Goal: Task Accomplishment & Management: Manage account settings

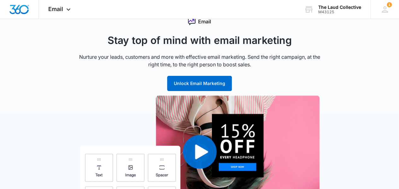
scroll to position [63, 0]
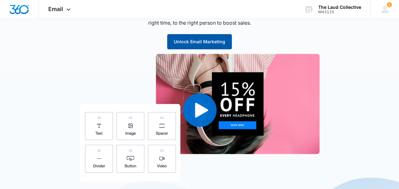
click at [183, 45] on button "Unlock Email Marketing" at bounding box center [199, 41] width 65 height 15
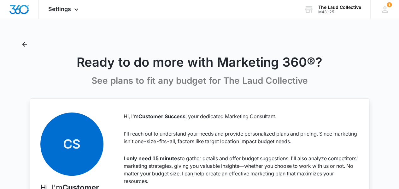
click at [21, 42] on icon "Back" at bounding box center [25, 44] width 8 height 8
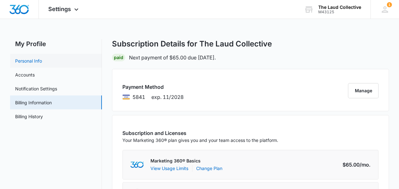
click at [32, 62] on link "Personal Info" at bounding box center [28, 60] width 27 height 7
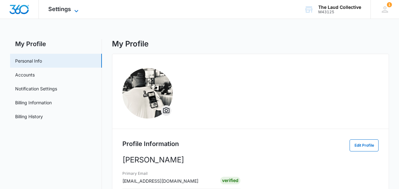
click at [66, 9] on span "Settings" at bounding box center [59, 9] width 23 height 7
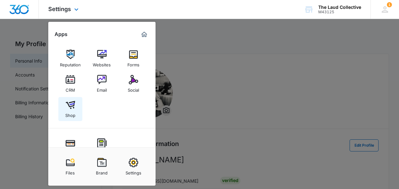
click at [70, 112] on div "Shop" at bounding box center [70, 114] width 10 height 8
